Goal: Find specific page/section: Find specific page/section

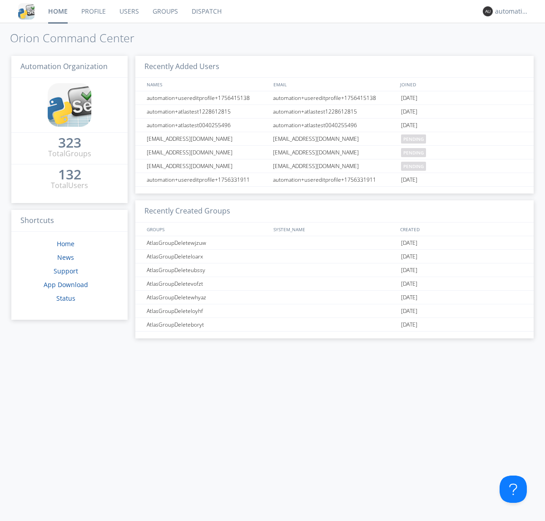
click at [206, 11] on link "Dispatch" at bounding box center [207, 11] width 44 height 23
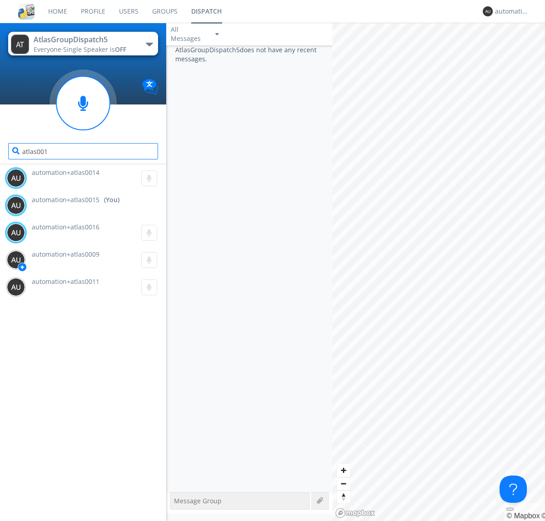
type input "atlas0014"
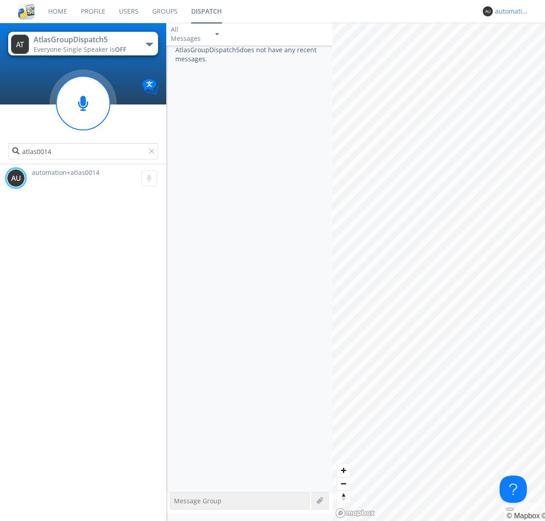
click at [510, 11] on div "automation+atlas0015" at bounding box center [512, 11] width 34 height 9
